Goal: Entertainment & Leisure: Consume media (video, audio)

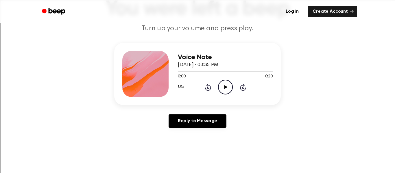
scroll to position [48, 0]
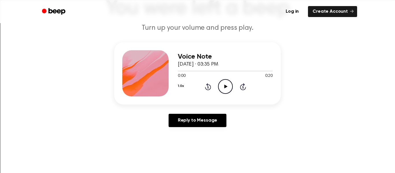
click at [229, 88] on icon "Play Audio" at bounding box center [225, 86] width 15 height 15
click at [237, 84] on div "1.0x Rewind 5 seconds Pause Audio Skip 5 seconds" at bounding box center [225, 86] width 95 height 15
click at [228, 89] on icon "Pause Audio" at bounding box center [225, 86] width 15 height 15
click at [226, 82] on icon "Play Audio" at bounding box center [225, 86] width 15 height 15
click at [206, 87] on icon "Rewind 5 seconds" at bounding box center [208, 87] width 6 height 8
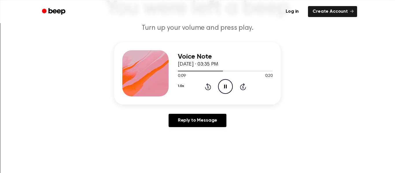
click at [205, 87] on icon at bounding box center [208, 86] width 6 height 7
click at [205, 87] on icon "Rewind 5 seconds" at bounding box center [208, 87] width 6 height 8
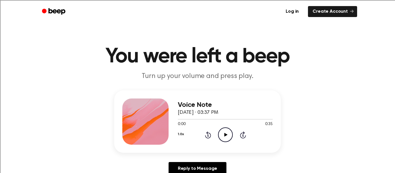
click at [225, 143] on div "Voice Note [DATE] · 03:37 PM 0:00 0:35 Your browser does not support the [objec…" at bounding box center [225, 122] width 95 height 46
click at [229, 137] on icon "Play Audio" at bounding box center [225, 135] width 15 height 15
click at [205, 138] on icon "Rewind 5 seconds" at bounding box center [208, 135] width 6 height 8
click at [208, 136] on icon at bounding box center [207, 135] width 1 height 2
click at [204, 145] on div "Voice Note October 8, 2025 · 03:37 PM 0:14 0:35 Your browser does not support t…" at bounding box center [225, 122] width 95 height 46
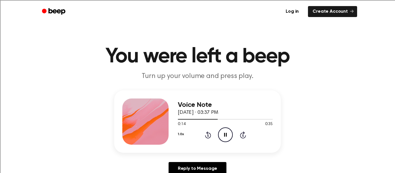
click at [205, 139] on icon "Rewind 5 seconds" at bounding box center [208, 135] width 6 height 8
click at [206, 139] on icon "Rewind 5 seconds" at bounding box center [208, 135] width 6 height 8
click at [210, 139] on icon "Rewind 5 seconds" at bounding box center [208, 135] width 6 height 8
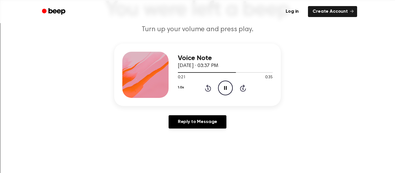
scroll to position [45, 0]
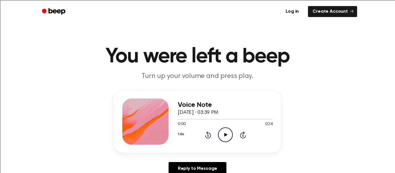
click at [226, 132] on icon "Play Audio" at bounding box center [225, 135] width 15 height 15
click at [208, 138] on icon at bounding box center [208, 135] width 6 height 7
click at [211, 135] on icon at bounding box center [208, 135] width 6 height 7
click at [218, 136] on circle at bounding box center [225, 135] width 14 height 14
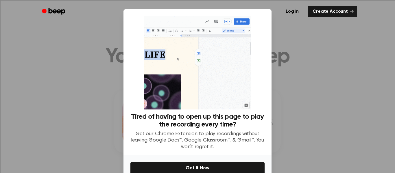
click at [338, 97] on div at bounding box center [197, 86] width 395 height 173
click at [350, 96] on div at bounding box center [197, 86] width 395 height 173
click at [352, 95] on div at bounding box center [197, 86] width 395 height 173
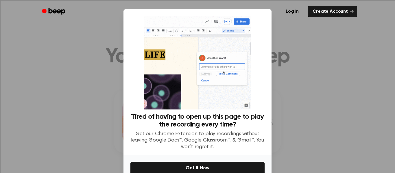
click at [353, 94] on div at bounding box center [197, 86] width 395 height 173
click at [353, 95] on div at bounding box center [197, 86] width 395 height 173
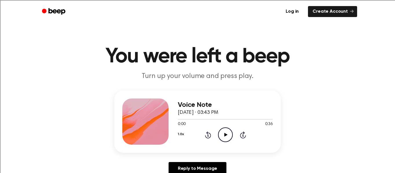
click at [225, 136] on icon at bounding box center [225, 135] width 3 height 4
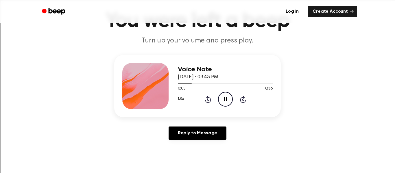
scroll to position [33, 0]
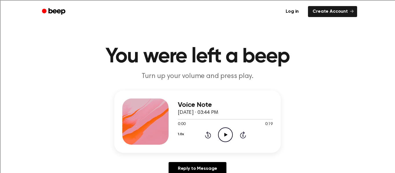
click at [224, 136] on icon "Play Audio" at bounding box center [225, 135] width 15 height 15
click at [226, 140] on icon "Play Audio" at bounding box center [225, 135] width 15 height 15
click at [223, 140] on icon "Play Audio" at bounding box center [225, 135] width 15 height 15
click at [205, 139] on div "1.0x Rewind 5 seconds Pause Audio Skip 5 seconds" at bounding box center [225, 135] width 95 height 15
click at [211, 137] on icon "Rewind 5 seconds" at bounding box center [208, 135] width 6 height 8
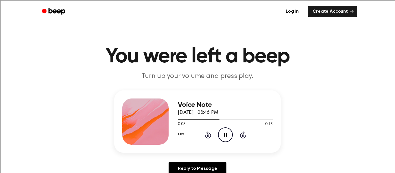
click at [208, 139] on div "1.0x Rewind 5 seconds Pause Audio Skip 5 seconds" at bounding box center [225, 135] width 95 height 15
click at [210, 137] on icon at bounding box center [208, 135] width 6 height 7
click at [211, 134] on icon "Rewind 5 seconds" at bounding box center [208, 135] width 6 height 8
click at [229, 141] on circle at bounding box center [225, 135] width 14 height 14
click at [222, 137] on icon "Play Audio" at bounding box center [225, 135] width 15 height 15
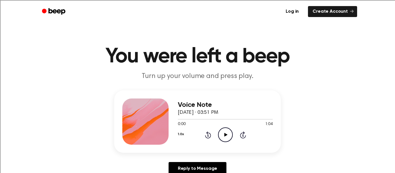
click at [228, 149] on div "Voice Note October 8, 2025 · 03:51 PM 0:00 1:04 Your browser does not support t…" at bounding box center [197, 122] width 167 height 62
click at [223, 135] on icon "Play Audio" at bounding box center [225, 135] width 15 height 15
click at [226, 132] on icon "Play Audio" at bounding box center [225, 135] width 15 height 15
click at [231, 139] on circle at bounding box center [225, 135] width 14 height 14
click at [228, 128] on circle at bounding box center [225, 135] width 14 height 14
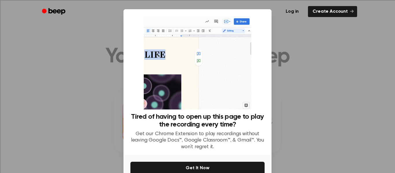
click at [367, 145] on div at bounding box center [197, 86] width 395 height 173
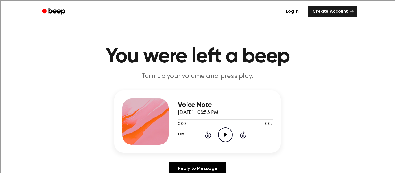
click at [226, 132] on icon "Play Audio" at bounding box center [225, 135] width 15 height 15
click at [225, 134] on icon at bounding box center [225, 135] width 3 height 4
